Goal: Task Accomplishment & Management: Complete application form

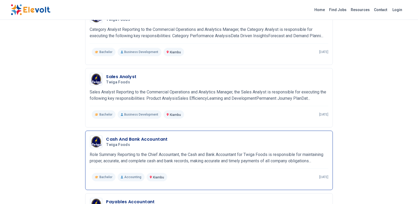
scroll to position [105, 0]
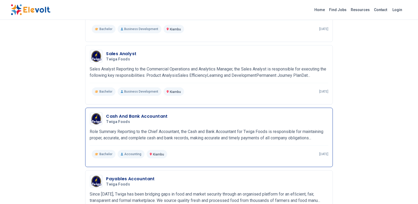
click at [125, 118] on h3 "Cash And Bank Accountant" at bounding box center [137, 116] width 62 height 6
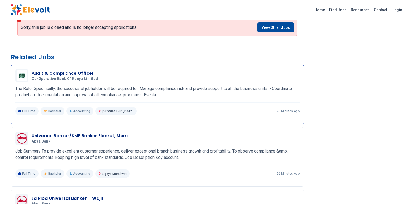
scroll to position [712, 0]
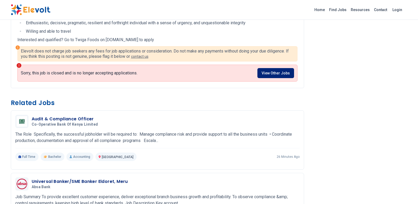
click at [272, 78] on link "View Other Jobs" at bounding box center [275, 73] width 37 height 10
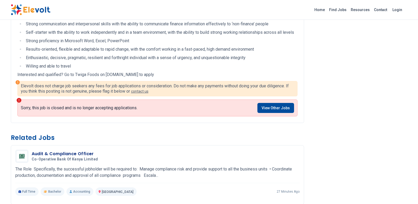
scroll to position [685, 0]
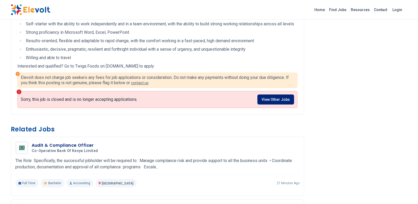
click at [266, 103] on link "View Other Jobs" at bounding box center [275, 99] width 37 height 10
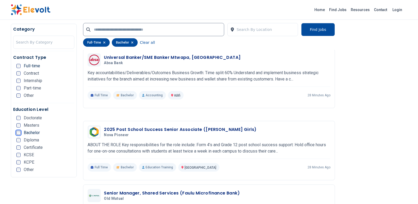
scroll to position [1002, 0]
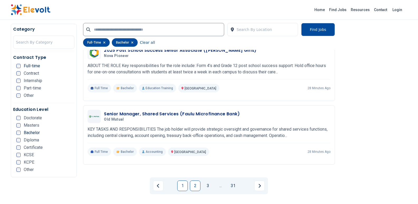
click at [198, 180] on link "2" at bounding box center [195, 185] width 11 height 11
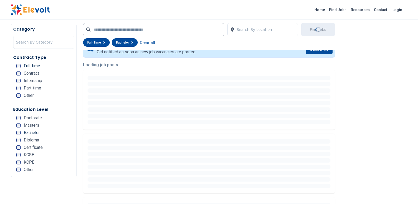
scroll to position [23, 0]
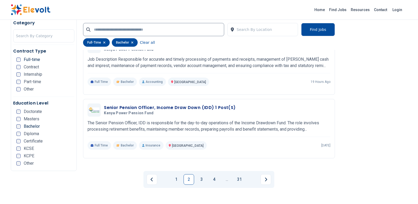
scroll to position [1028, 0]
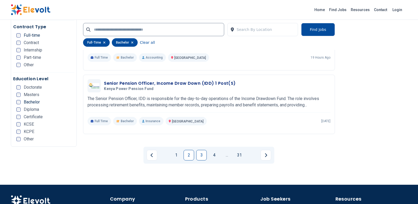
click at [202, 150] on link "3" at bounding box center [201, 155] width 11 height 11
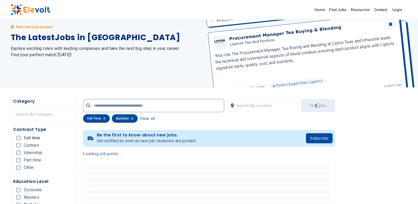
scroll to position [7, 0]
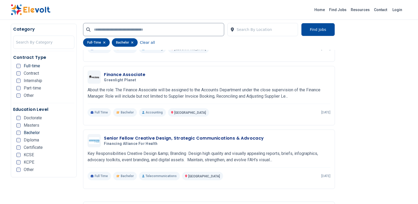
scroll to position [264, 0]
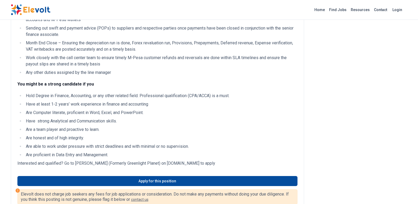
scroll to position [211, 0]
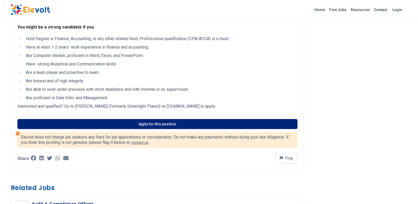
click at [157, 121] on link "Apply for this position" at bounding box center [157, 124] width 280 height 10
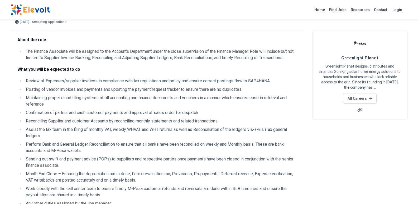
scroll to position [0, 0]
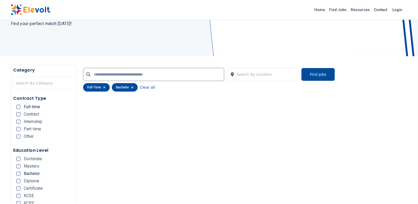
scroll to position [26, 0]
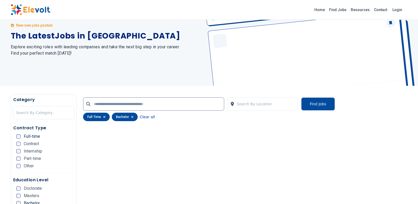
click at [141, 117] on button "Clear all" at bounding box center [147, 117] width 15 height 8
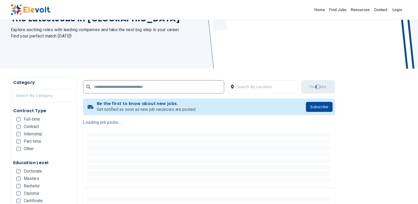
scroll to position [79, 0]
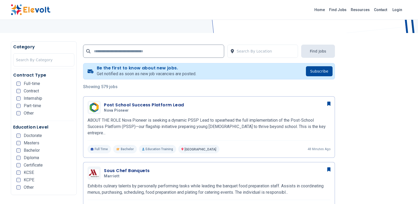
click at [21, 85] on div "Full-time" at bounding box center [28, 83] width 24 height 4
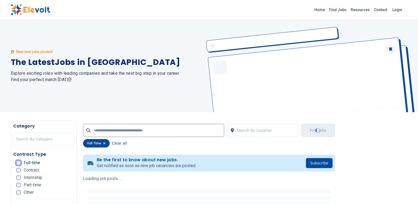
scroll to position [50, 0]
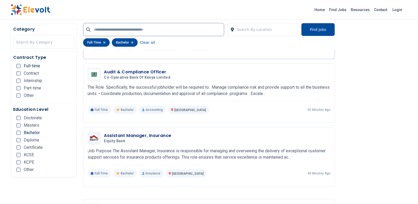
scroll to position [501, 0]
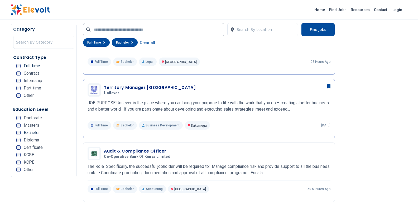
click at [237, 100] on p "JOB PURPOSE Unilever is the place where you can bring your purpose to life with…" at bounding box center [209, 106] width 243 height 13
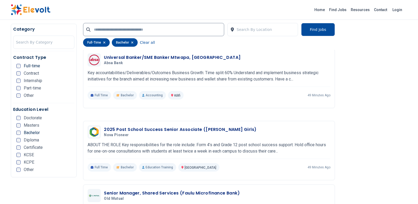
scroll to position [1002, 0]
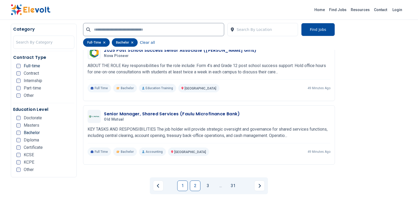
click at [192, 180] on link "2" at bounding box center [195, 185] width 11 height 11
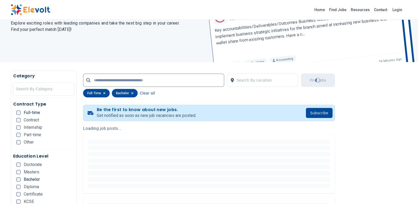
scroll to position [20, 0]
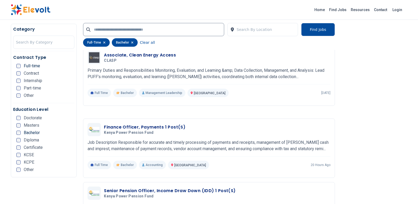
scroll to position [896, 0]
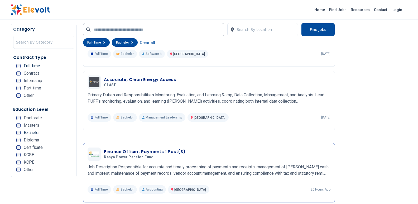
click at [234, 164] on p "Job Description Responsible for accurate and timely processing of payments and …" at bounding box center [209, 170] width 243 height 13
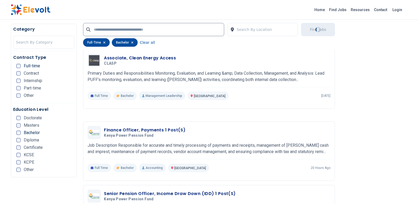
scroll to position [975, 0]
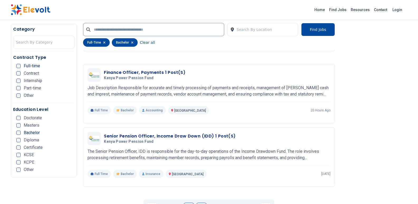
click at [202, 202] on link "3" at bounding box center [201, 207] width 11 height 11
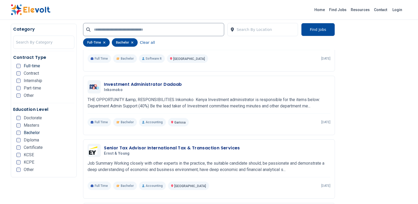
scroll to position [738, 0]
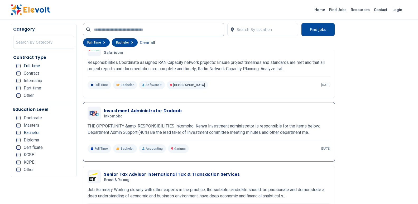
click at [161, 106] on div "Investment Administrator Dadaab Inkomoko 09/17/2025 10/17/2025" at bounding box center [209, 112] width 243 height 13
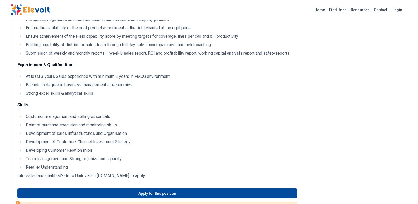
scroll to position [185, 0]
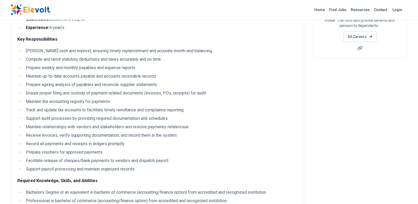
scroll to position [105, 0]
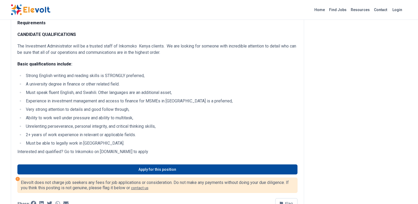
scroll to position [448, 0]
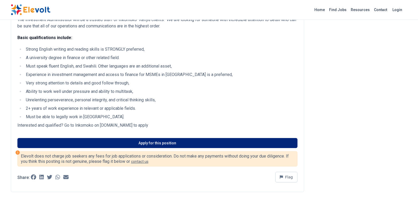
click at [182, 140] on link "Apply for this position" at bounding box center [157, 143] width 280 height 10
